Goal: Understand site structure: Grasp the organization and layout of the website

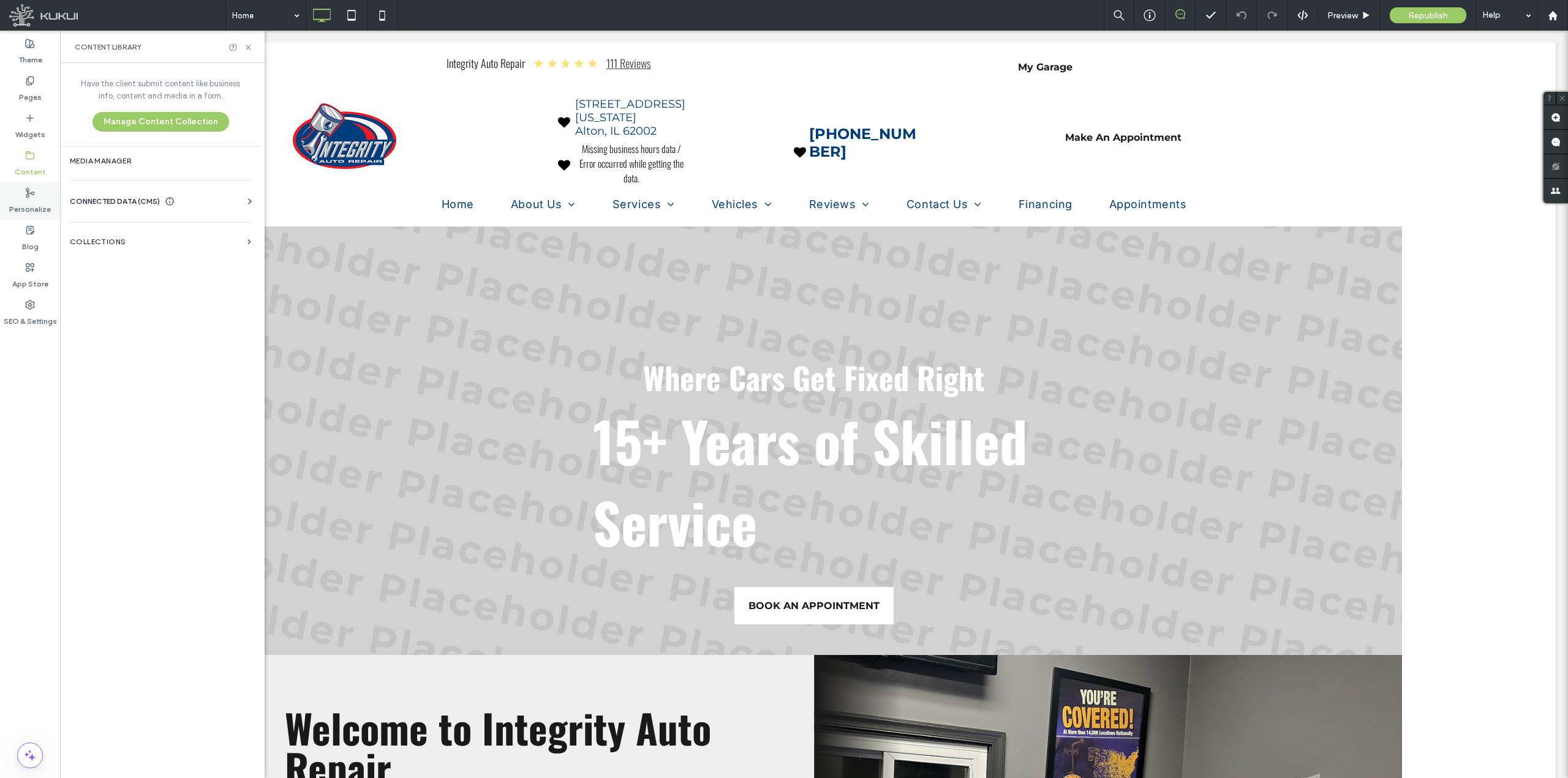
click at [40, 208] on label "Personalize" at bounding box center [29, 206] width 41 height 17
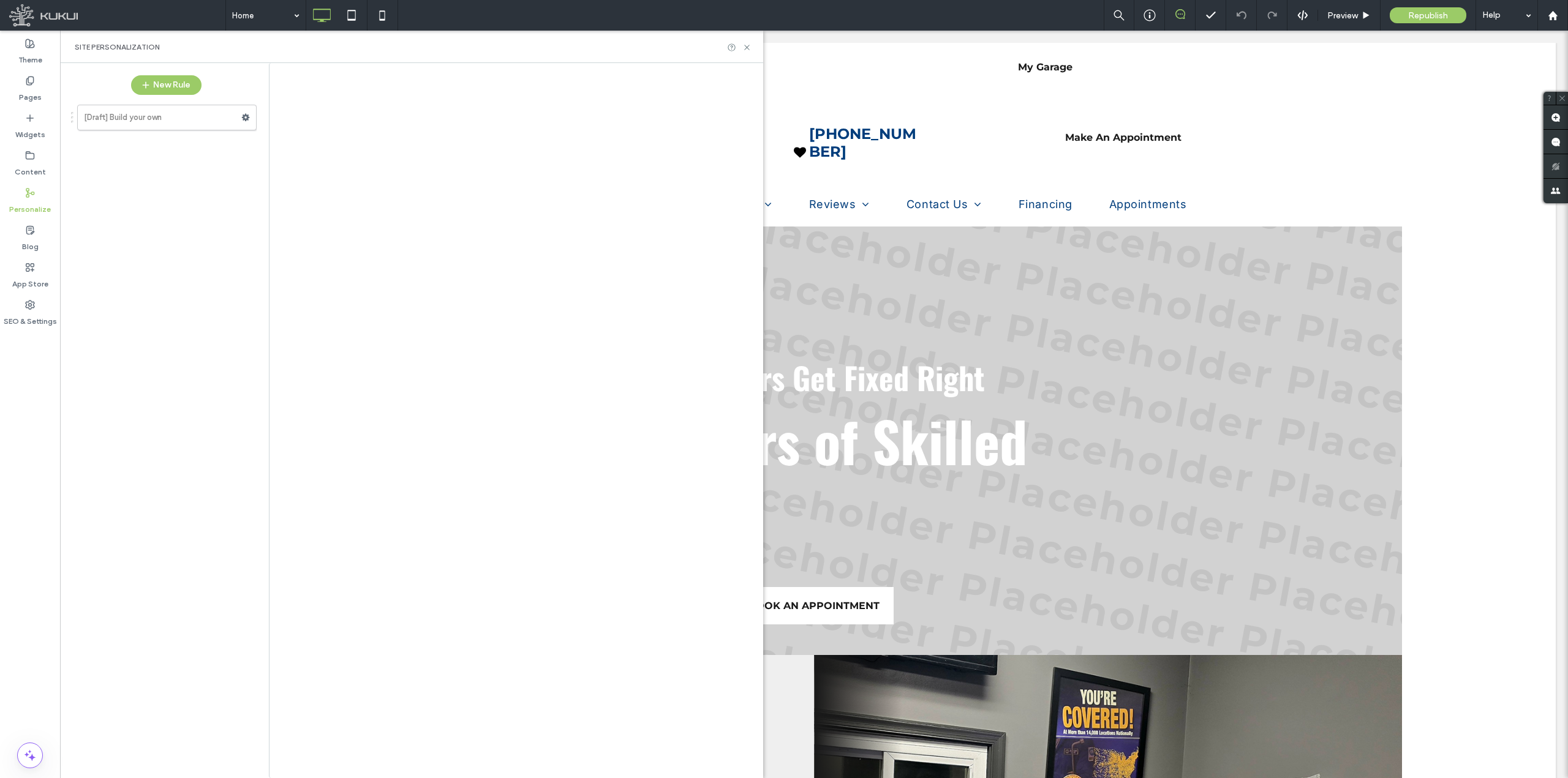
click at [40, 162] on div at bounding box center [784, 389] width 1568 height 778
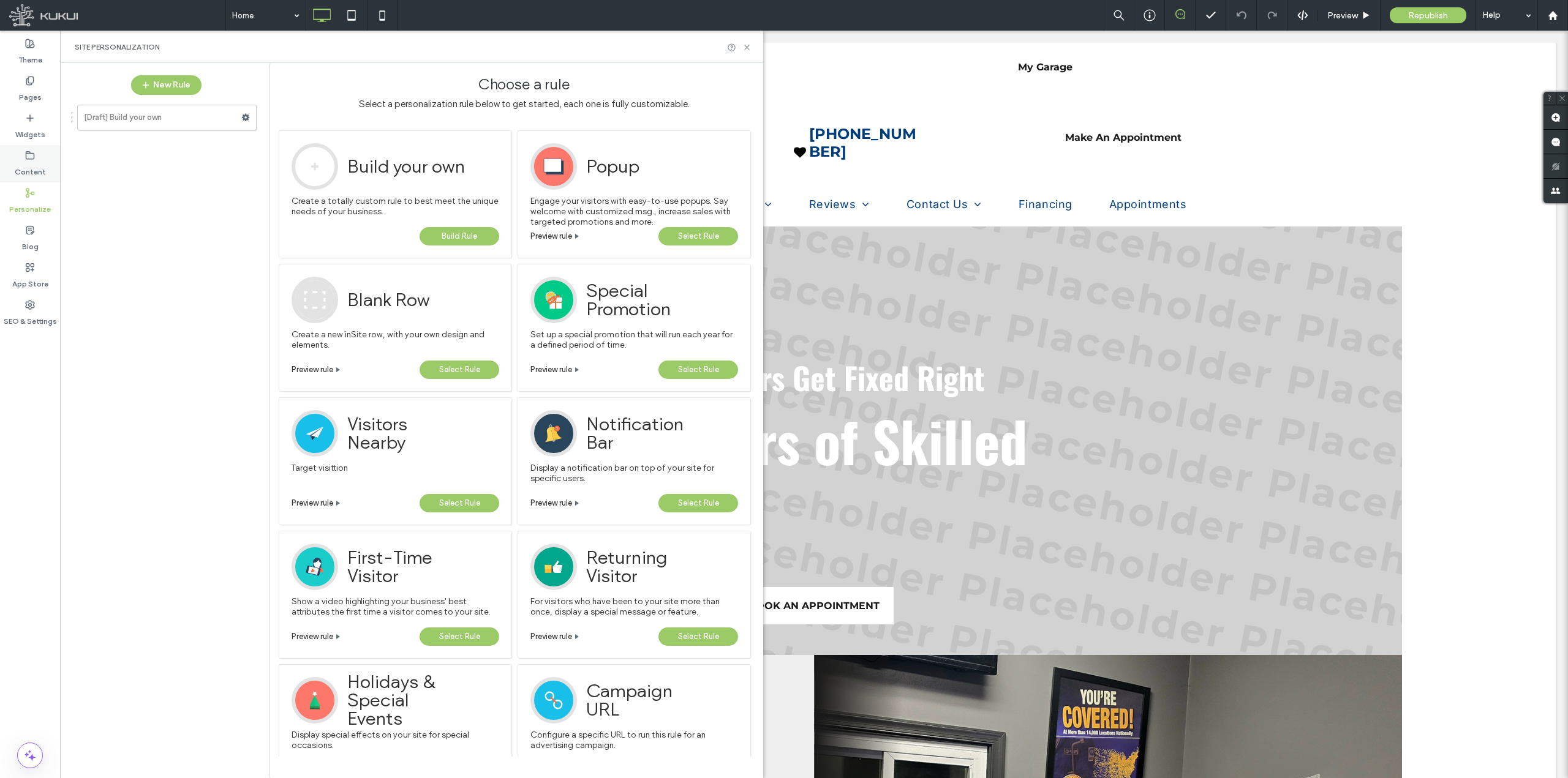
click at [26, 147] on div "Content" at bounding box center [30, 164] width 60 height 38
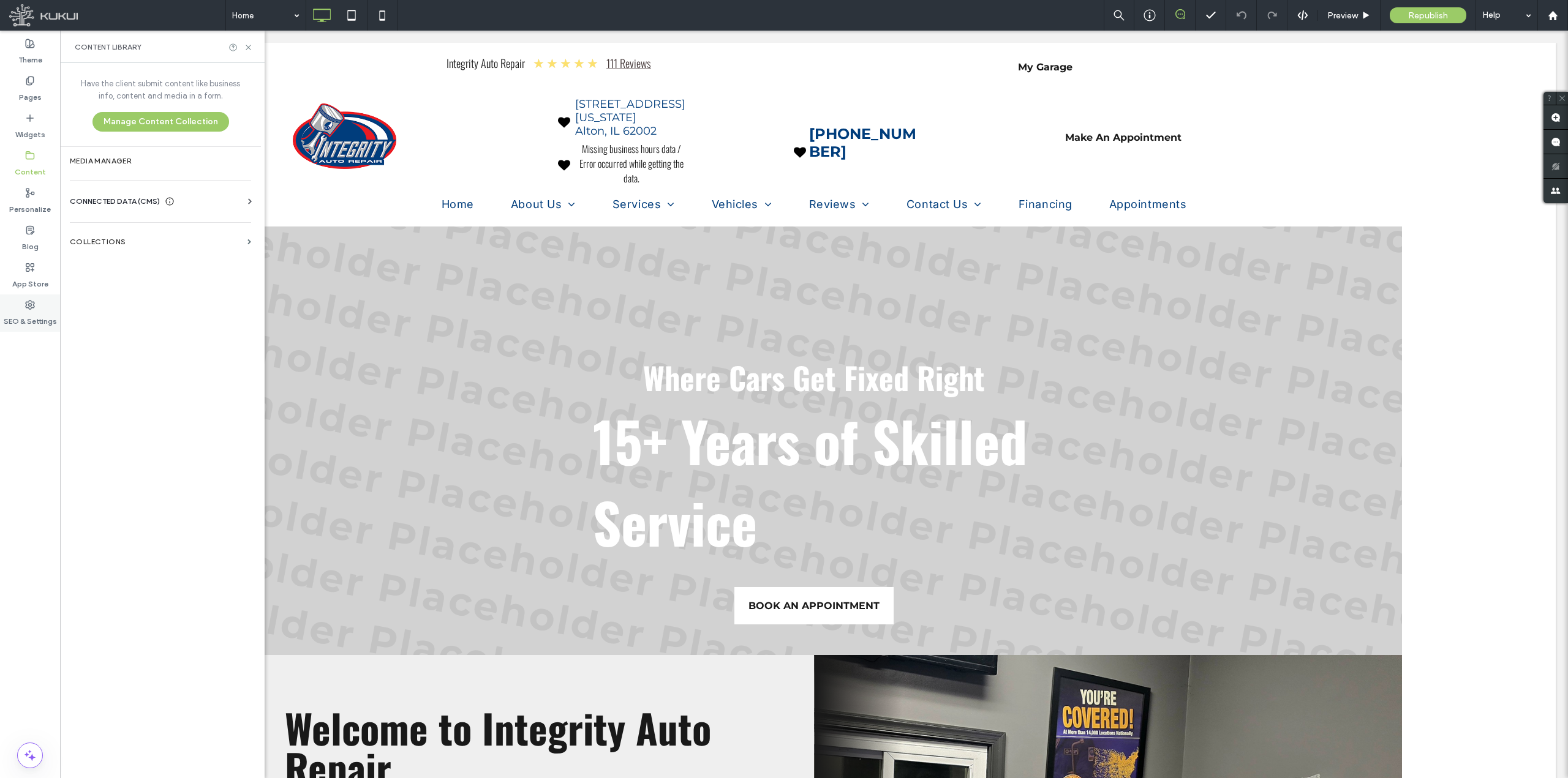
click at [36, 324] on label "SEO & Settings" at bounding box center [30, 318] width 53 height 17
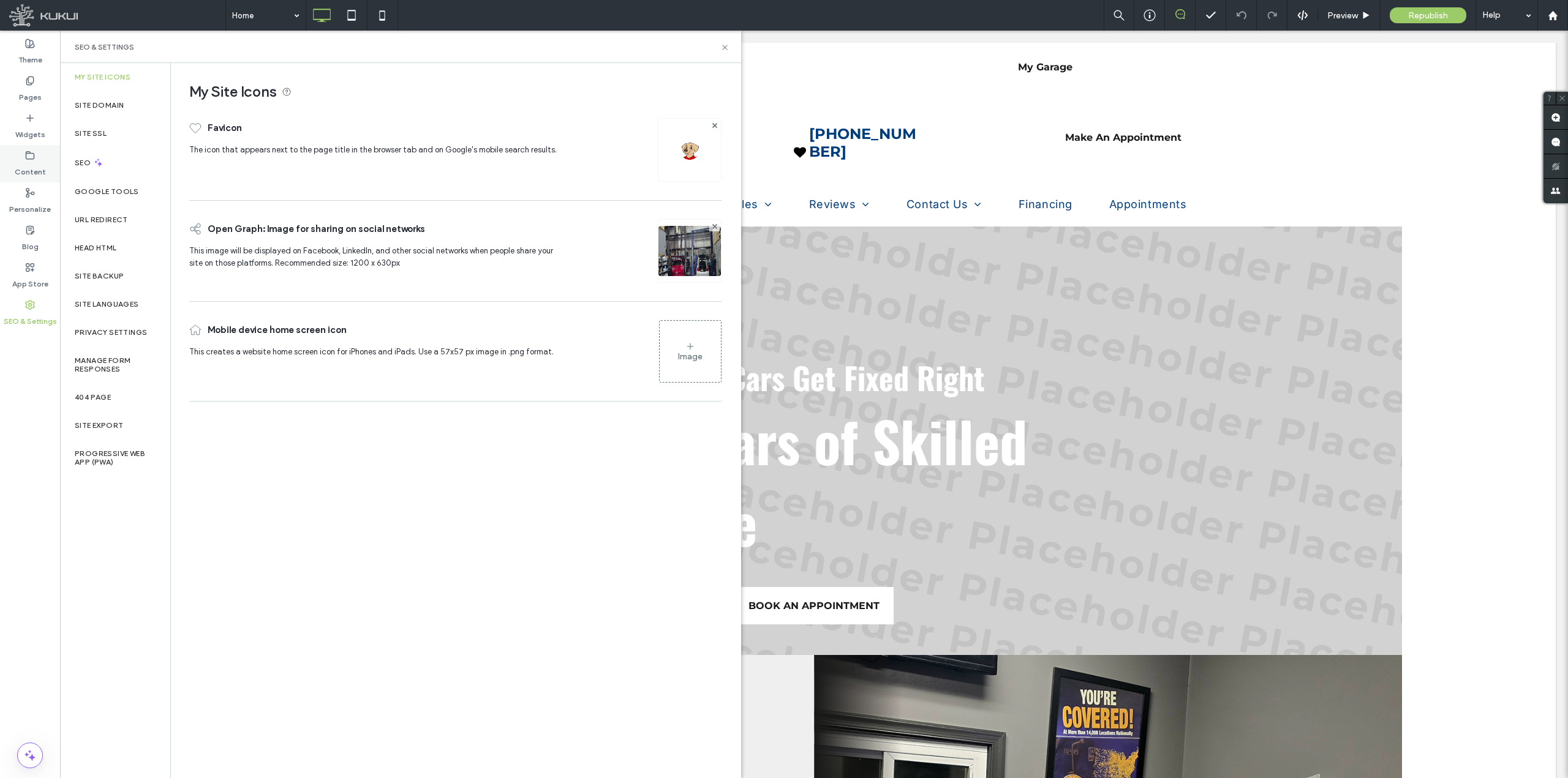
click at [45, 167] on div "Content" at bounding box center [30, 164] width 60 height 38
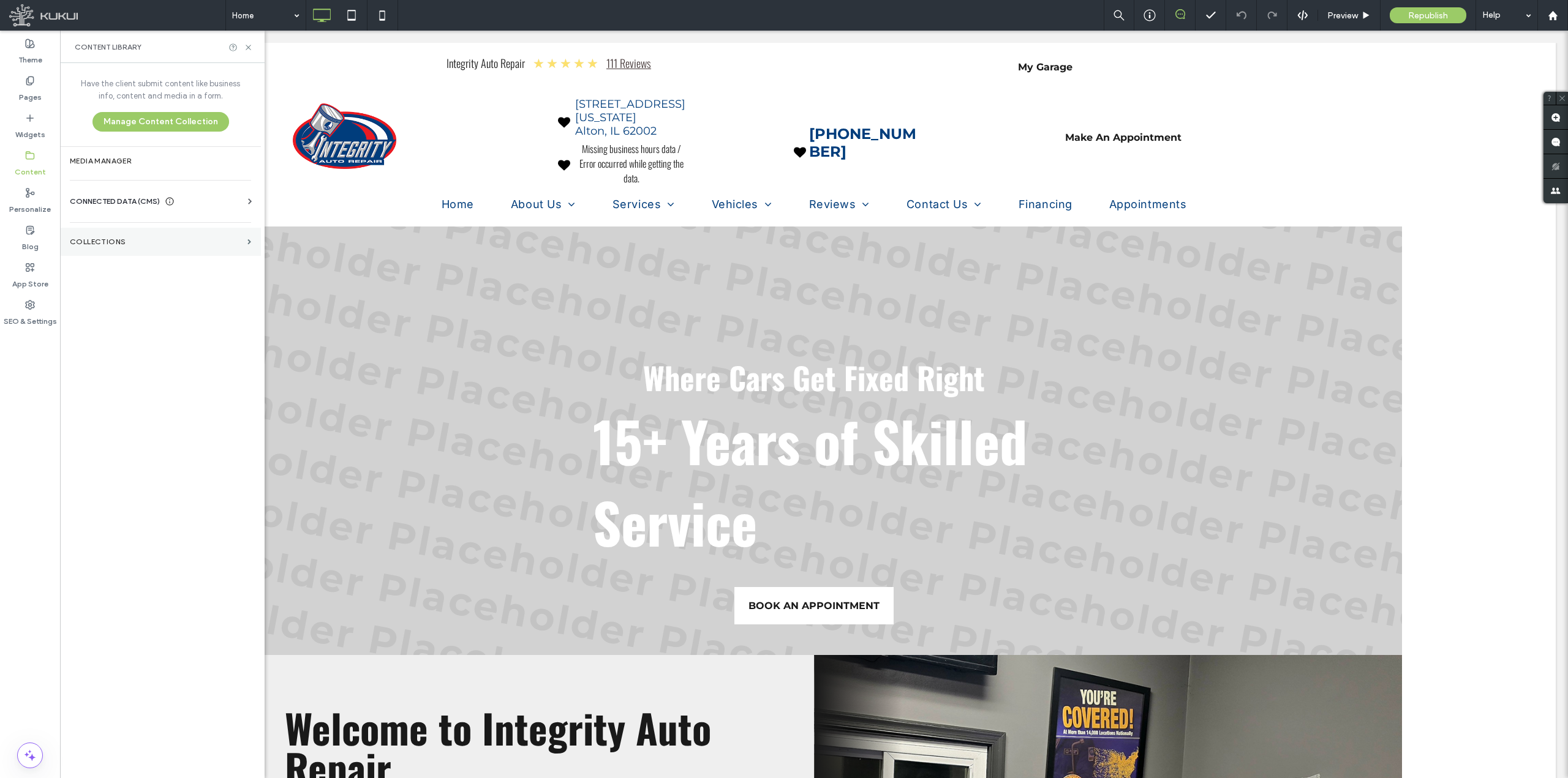
click at [127, 245] on label "Collections" at bounding box center [156, 242] width 173 height 8
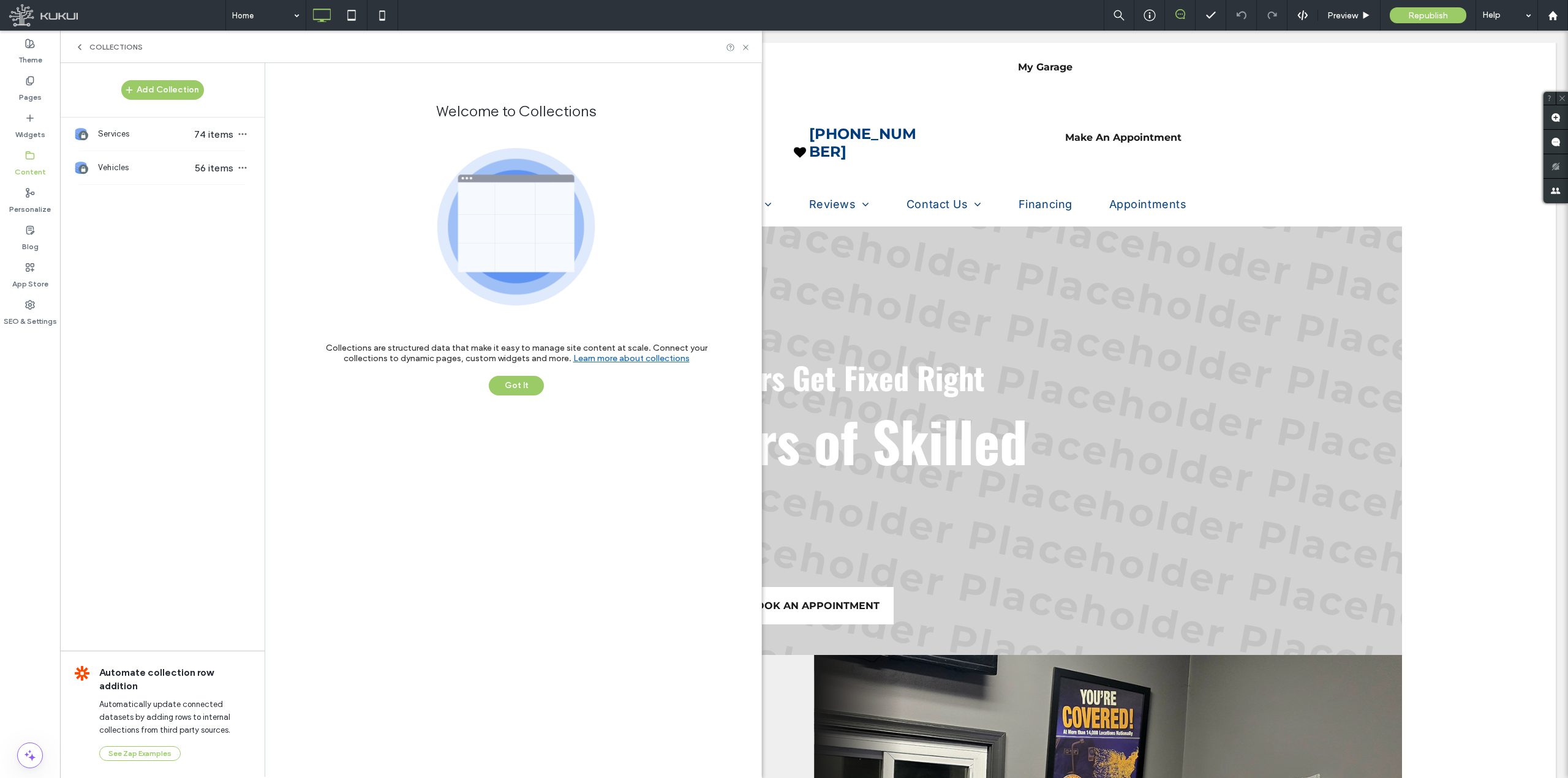
click at [91, 40] on div "Collections" at bounding box center [411, 47] width 702 height 32
click at [81, 38] on div "Collections" at bounding box center [411, 47] width 702 height 32
click at [79, 48] on use at bounding box center [79, 47] width 2 height 5
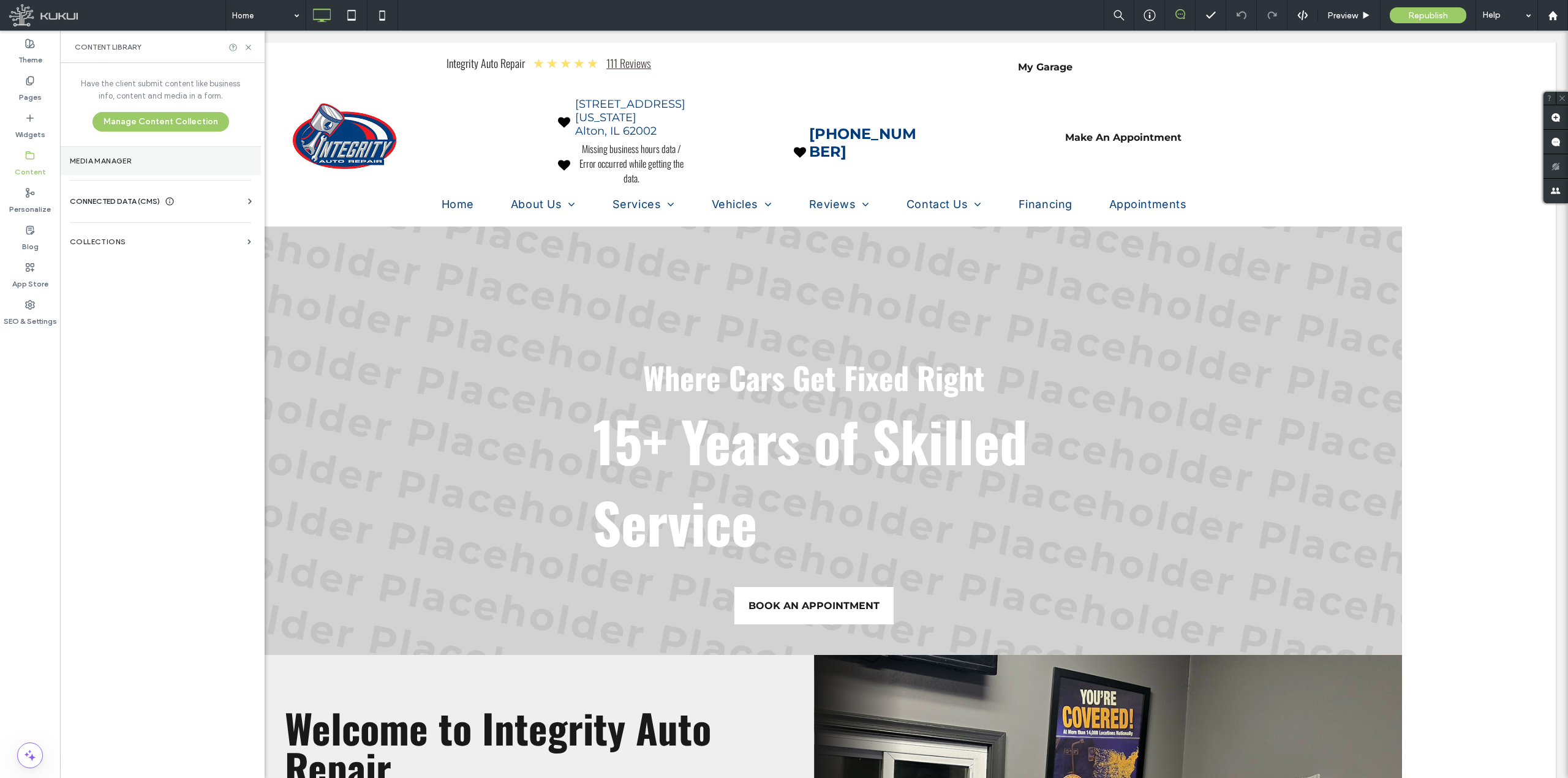
click at [195, 157] on label "Media Manager" at bounding box center [161, 161] width 182 height 8
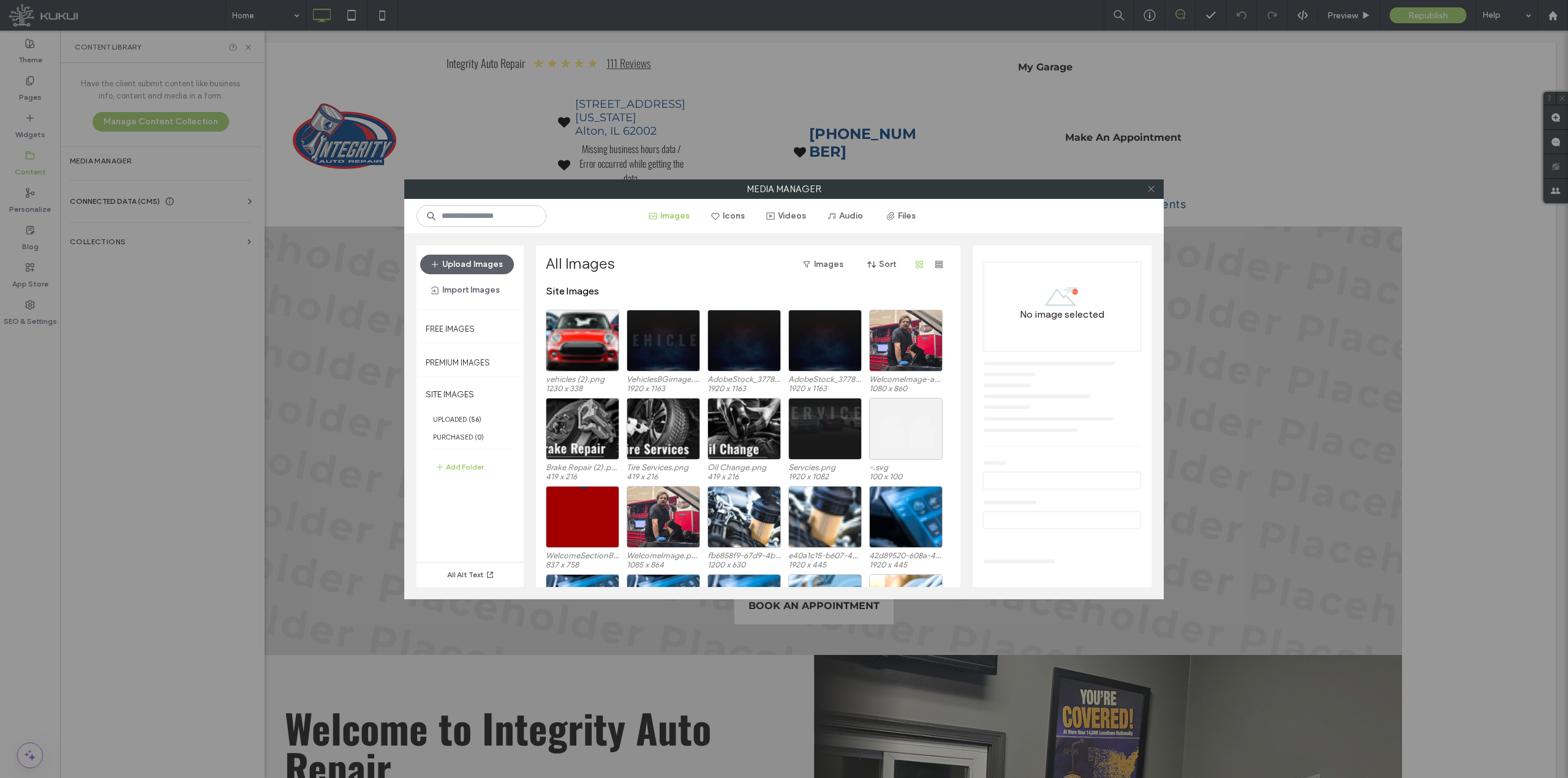
click at [1147, 181] on span at bounding box center [1151, 189] width 9 height 18
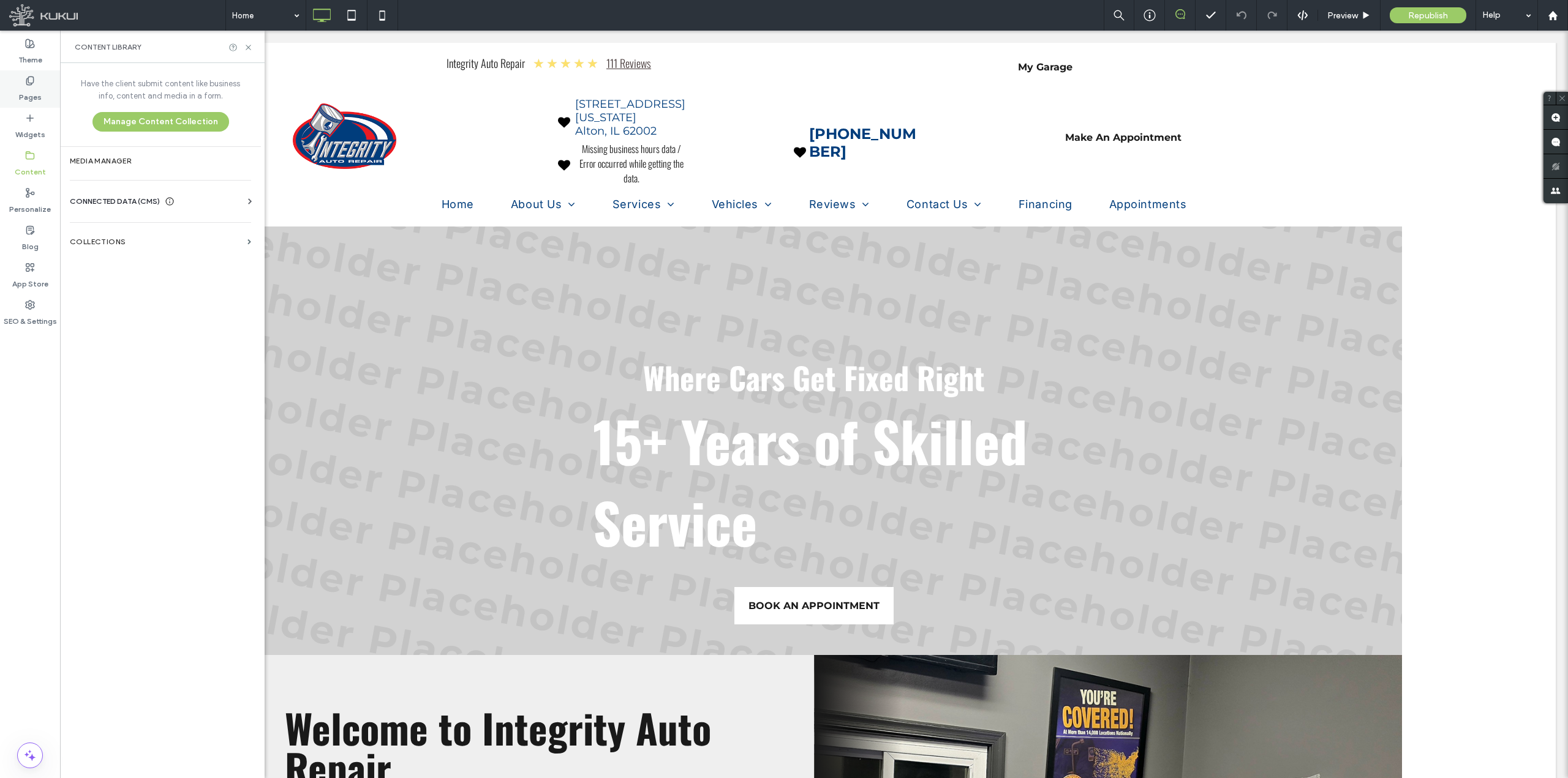
click at [29, 82] on icon at bounding box center [29, 80] width 10 height 10
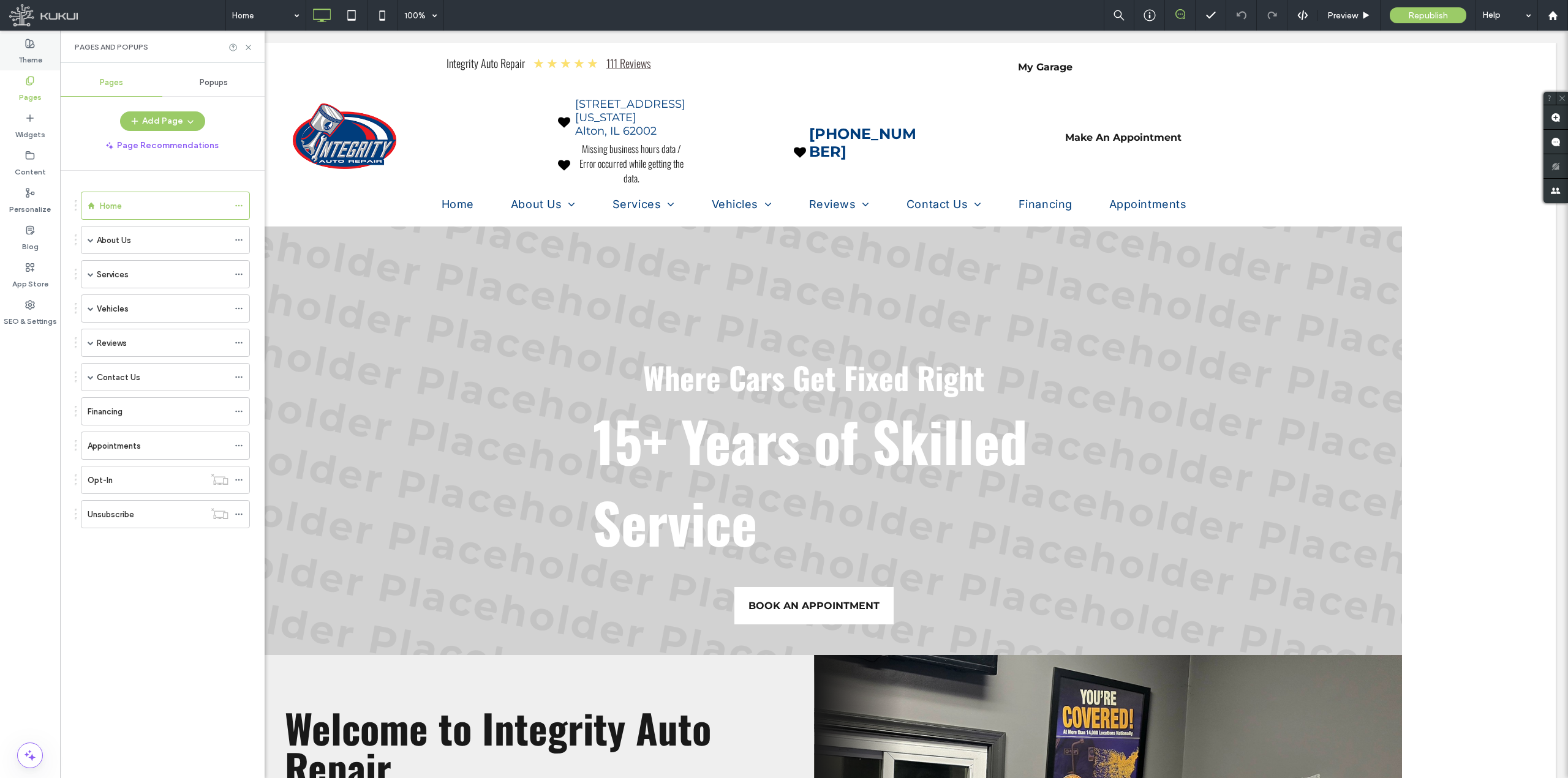
click at [46, 59] on div "Theme" at bounding box center [30, 52] width 60 height 38
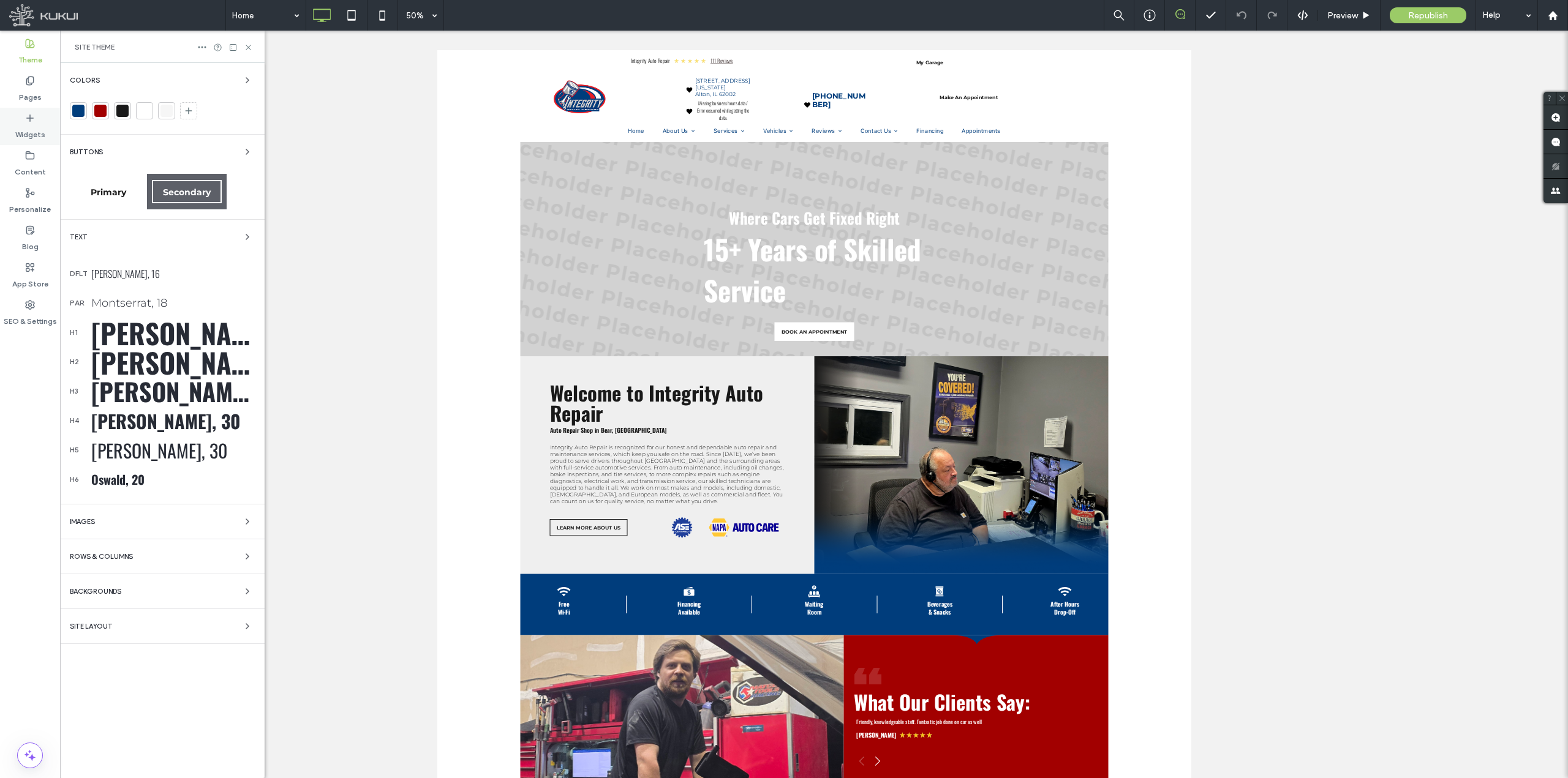
click at [26, 115] on icon at bounding box center [29, 118] width 10 height 10
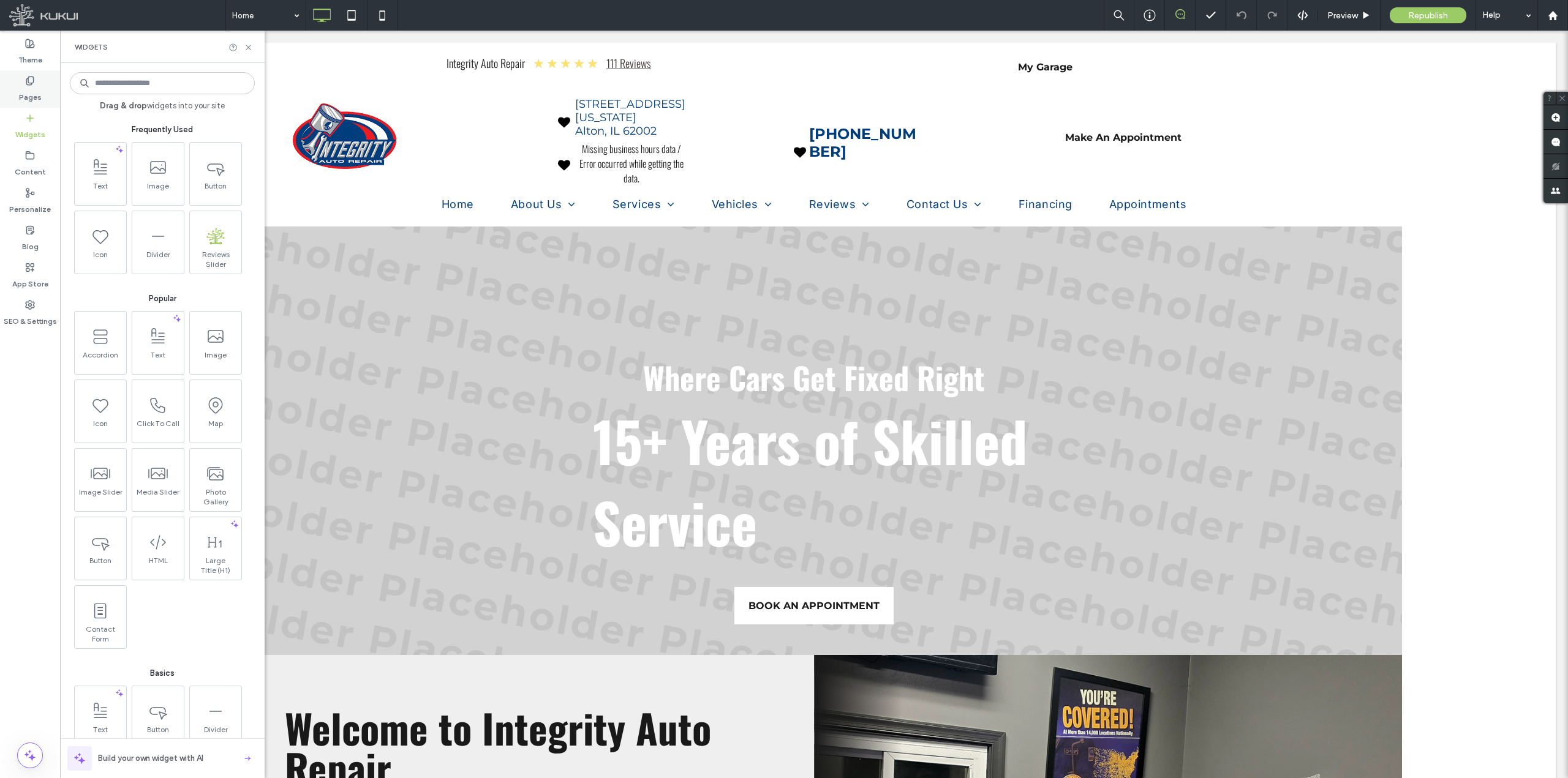
click at [31, 79] on icon at bounding box center [29, 80] width 10 height 10
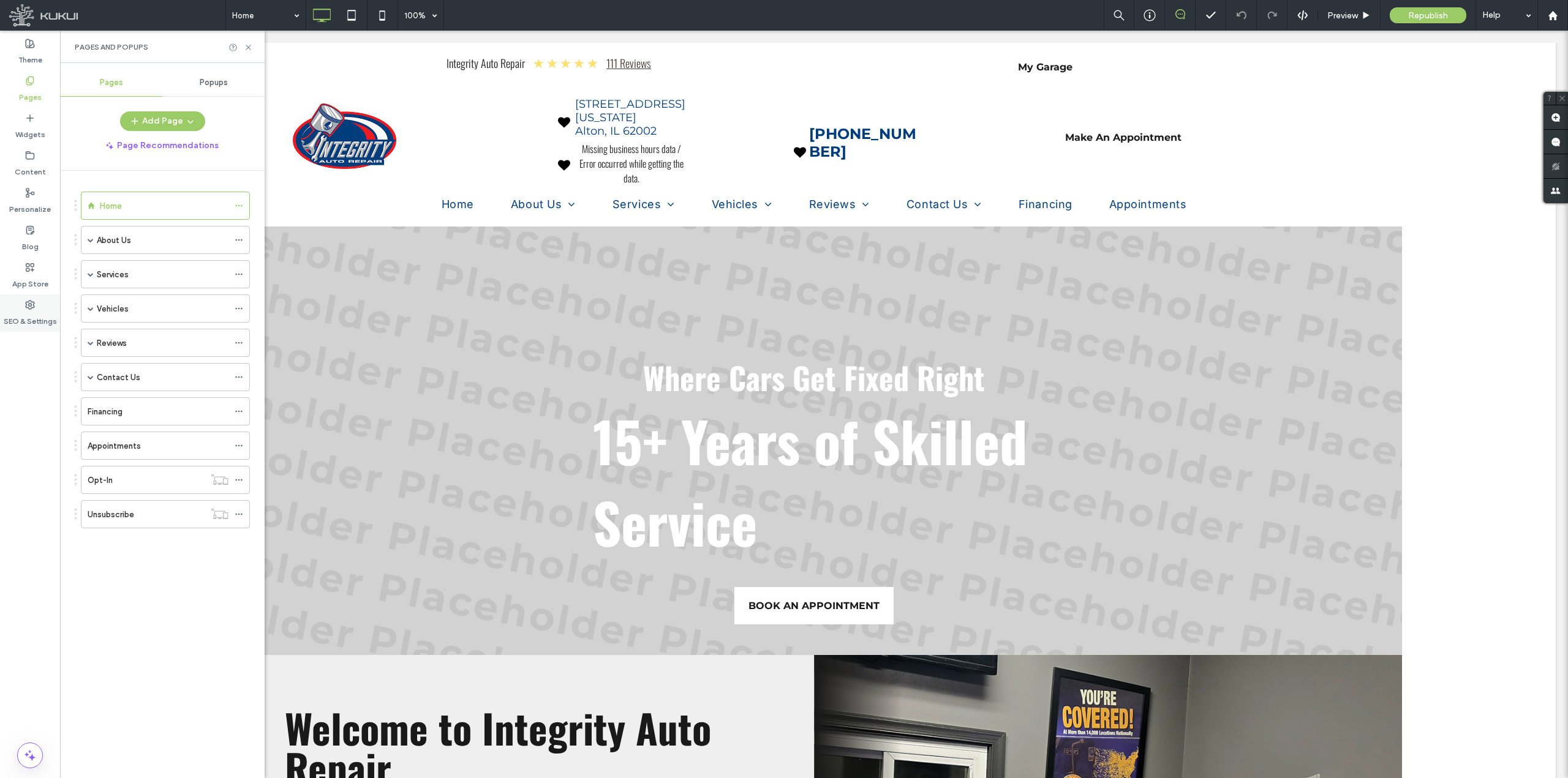
click at [36, 308] on div "SEO & Settings" at bounding box center [30, 314] width 60 height 38
